Goal: Information Seeking & Learning: Learn about a topic

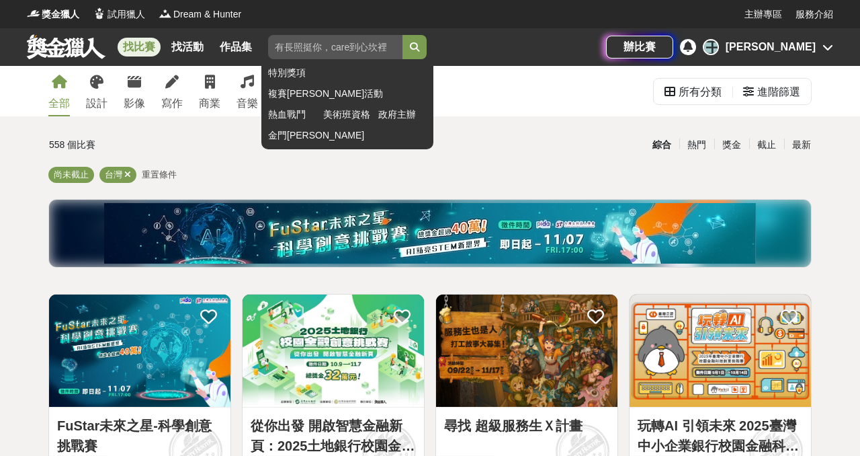
click at [326, 46] on input "search" at bounding box center [335, 47] width 134 height 24
type input "教育"
click at [424, 41] on button "submit" at bounding box center [414, 47] width 24 height 24
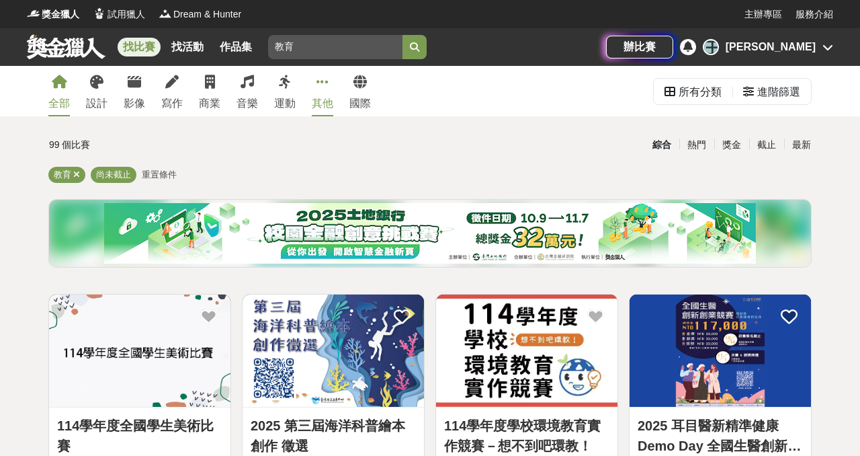
click at [325, 81] on icon at bounding box center [322, 81] width 12 height 13
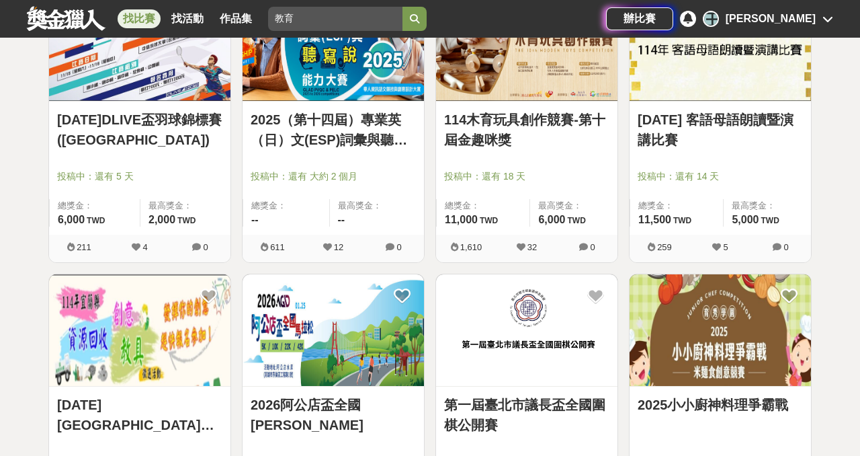
scroll to position [1187, 0]
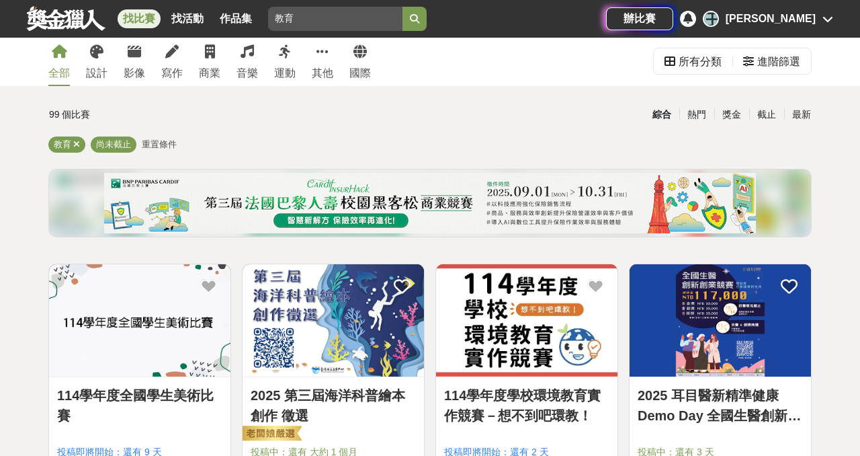
scroll to position [5, 0]
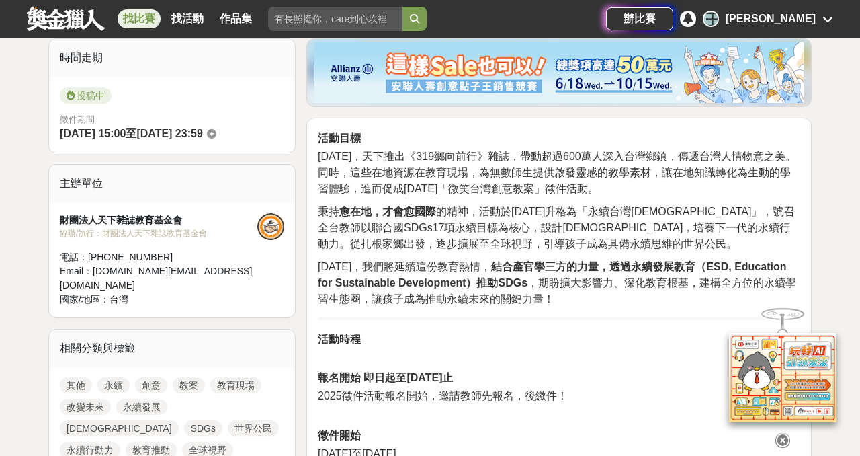
scroll to position [332, 0]
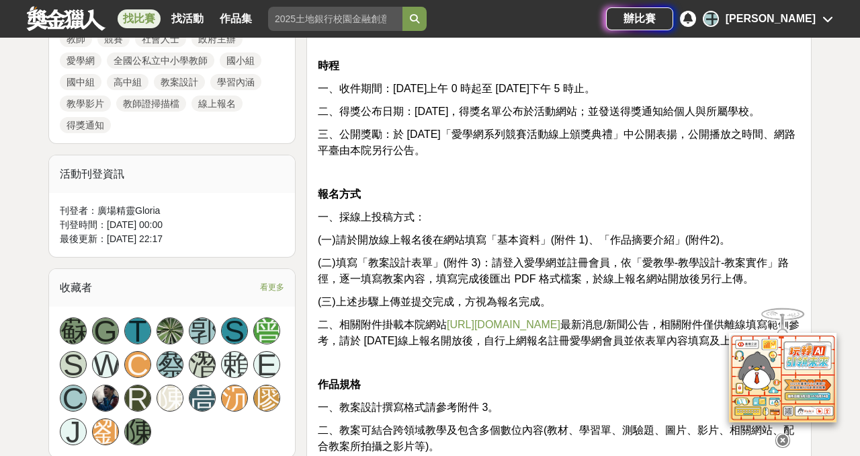
scroll to position [776, 0]
